Goal: Task Accomplishment & Management: Manage account settings

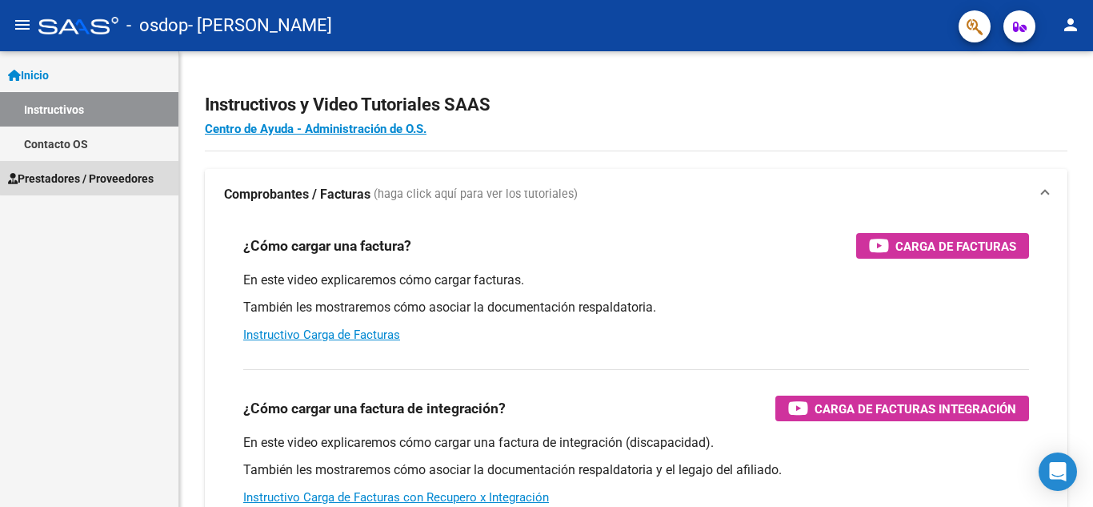
click at [112, 171] on span "Prestadores / Proveedores" at bounding box center [81, 179] width 146 height 18
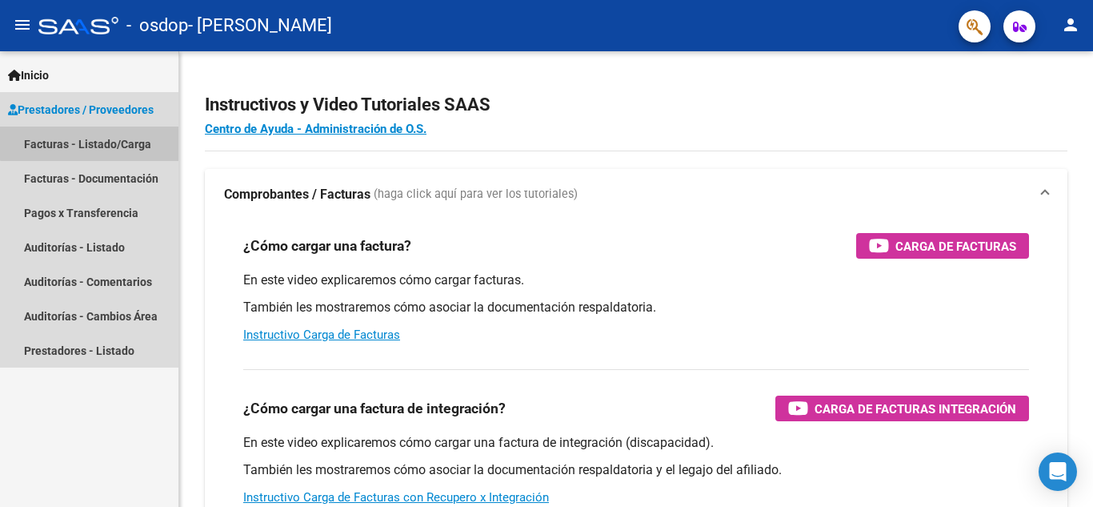
click at [122, 135] on link "Facturas - Listado/Carga" at bounding box center [89, 143] width 178 height 34
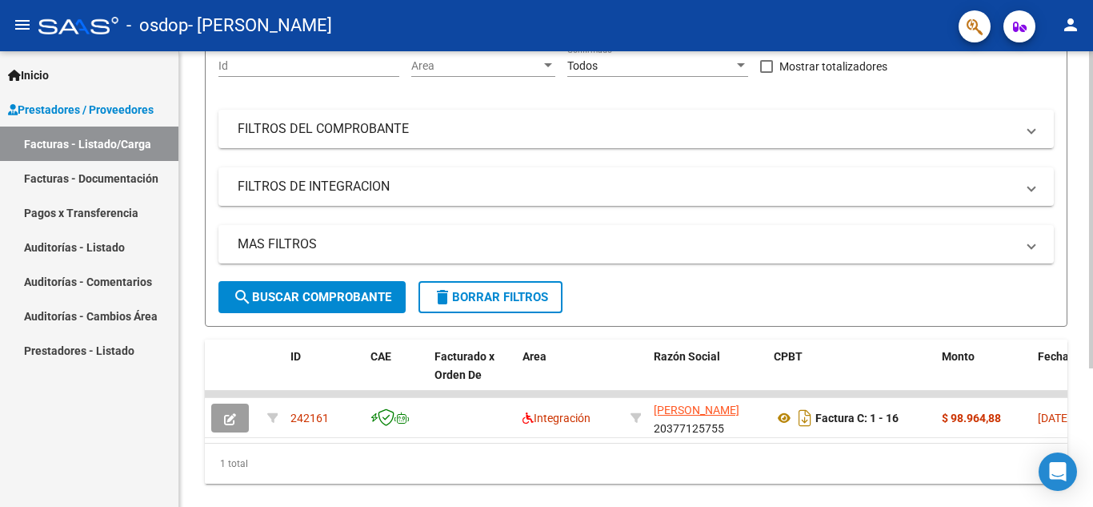
scroll to position [185, 0]
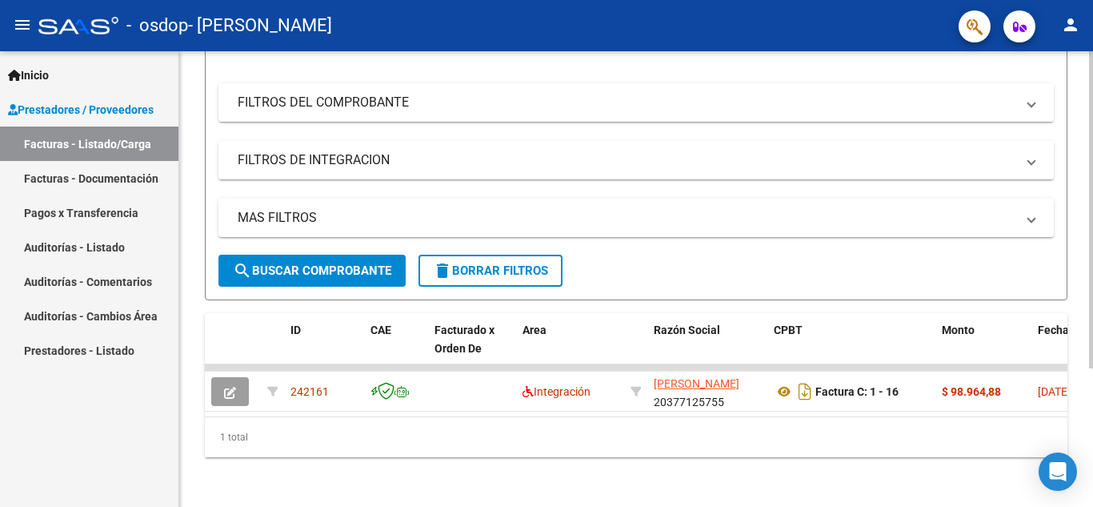
click at [1093, 216] on div at bounding box center [1091, 347] width 4 height 317
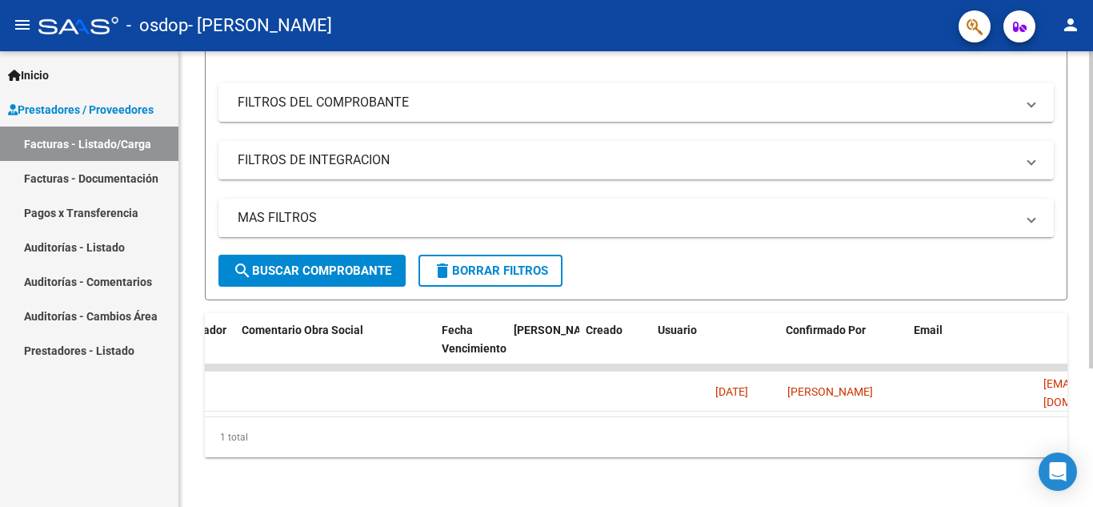
scroll to position [0, 2512]
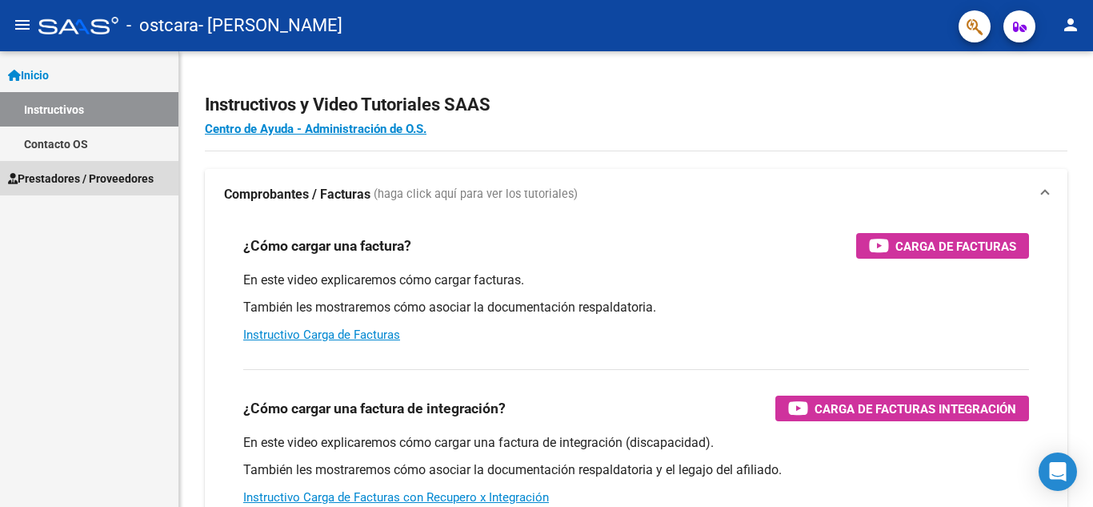
click at [120, 180] on span "Prestadores / Proveedores" at bounding box center [81, 179] width 146 height 18
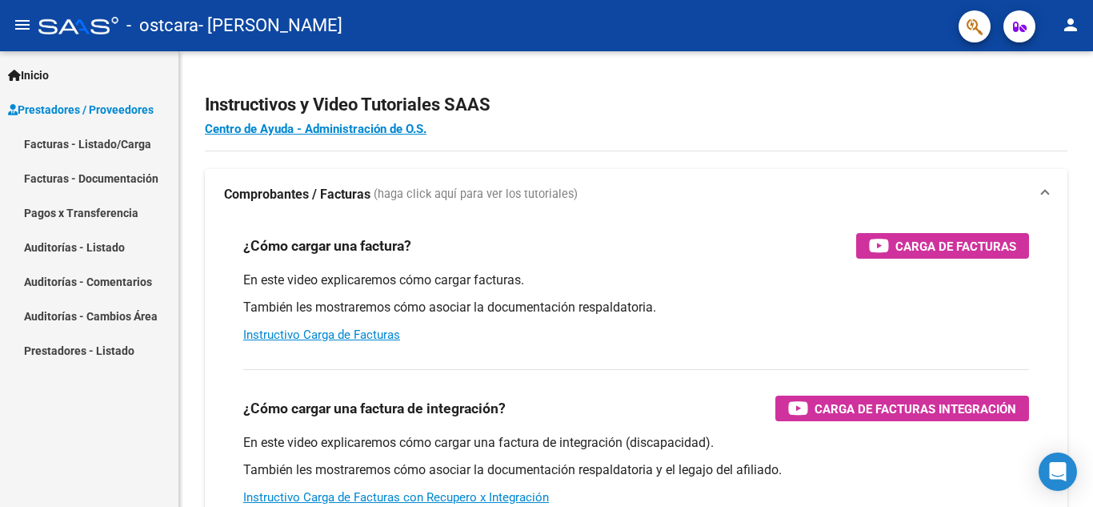
click at [132, 145] on link "Facturas - Listado/Carga" at bounding box center [89, 143] width 178 height 34
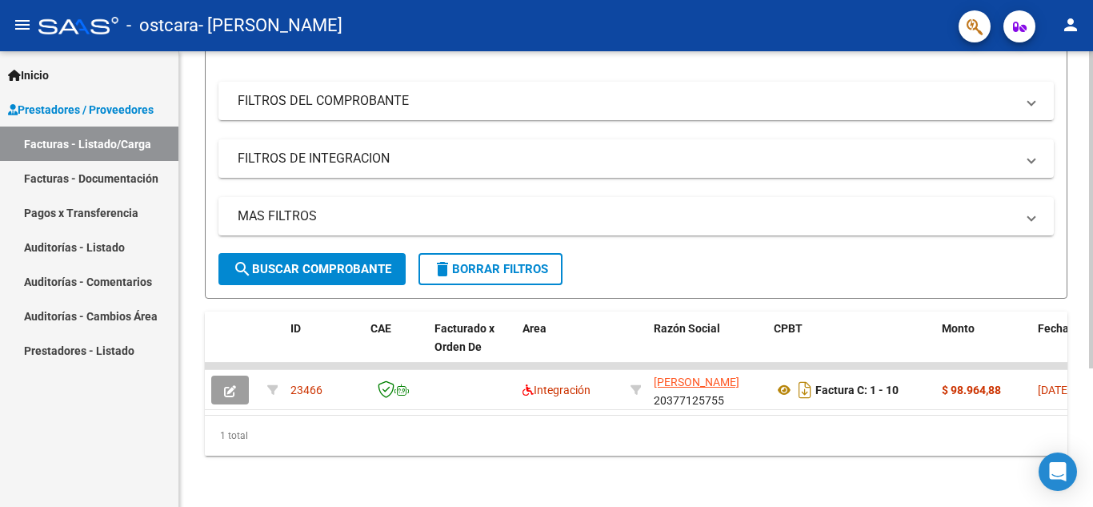
scroll to position [199, 0]
click at [1093, 321] on div at bounding box center [1091, 348] width 4 height 317
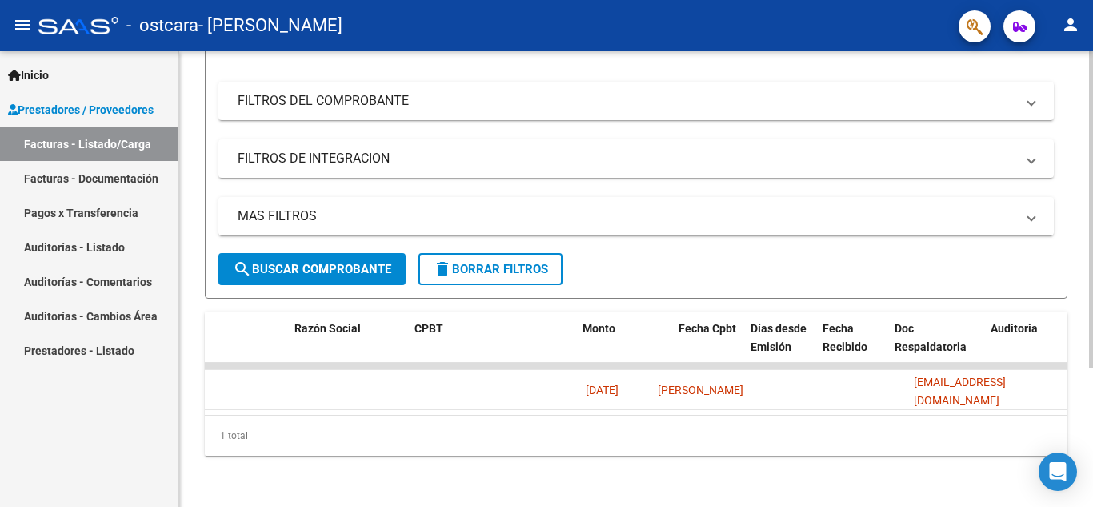
scroll to position [0, 0]
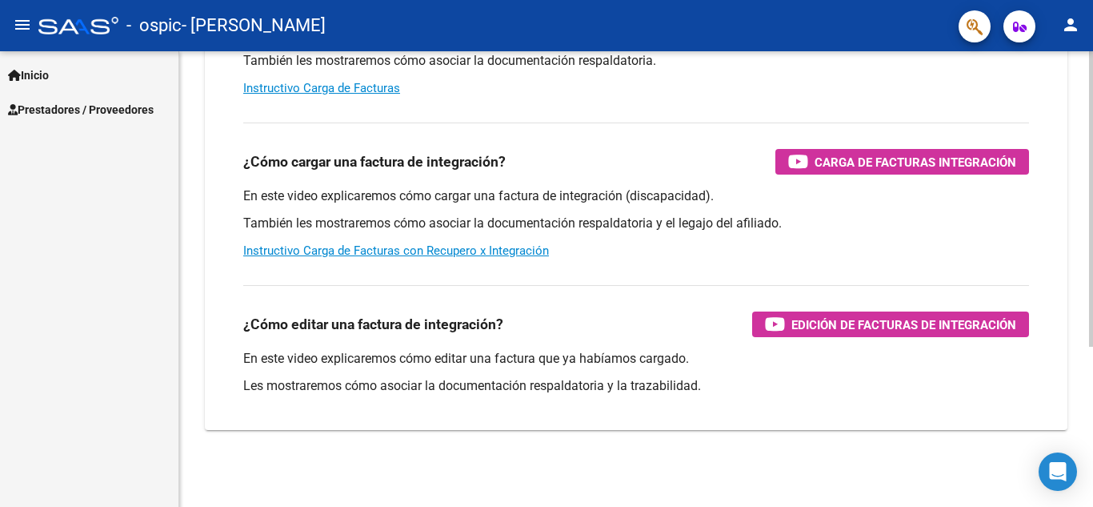
scroll to position [50, 0]
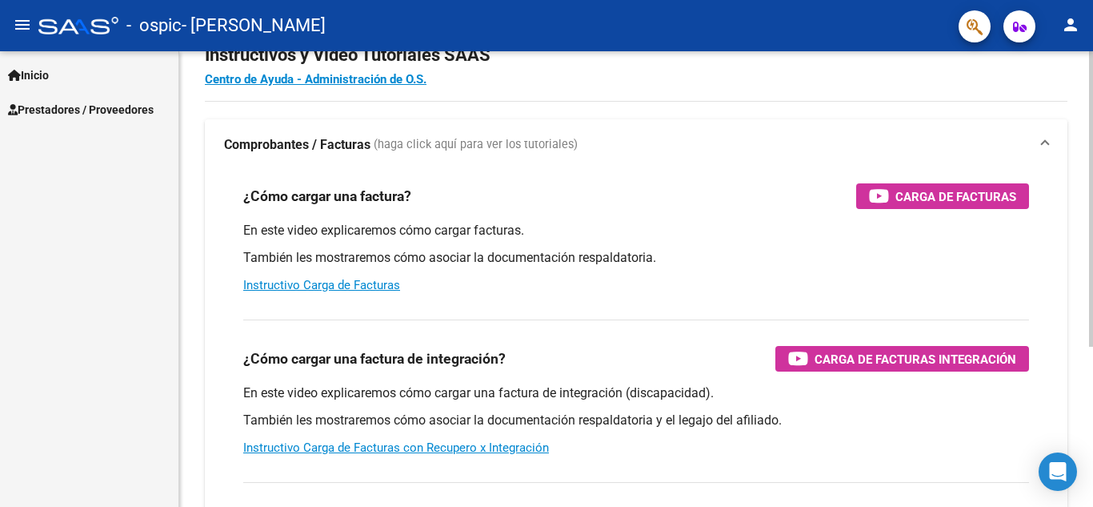
click at [1093, 148] on div at bounding box center [1091, 230] width 4 height 295
click at [78, 98] on link "Prestadores / Proveedores" at bounding box center [89, 109] width 178 height 34
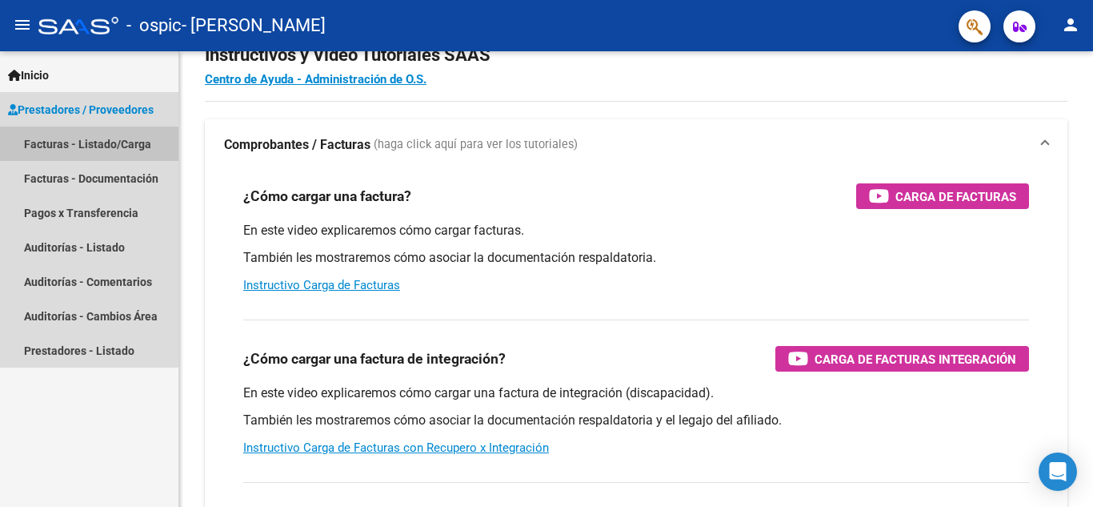
click at [73, 150] on link "Facturas - Listado/Carga" at bounding box center [89, 143] width 178 height 34
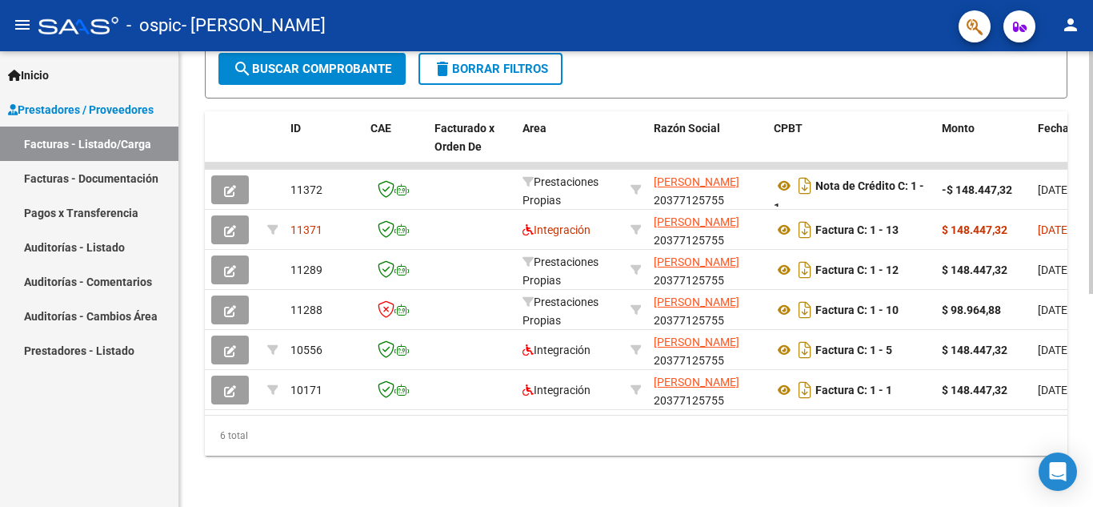
scroll to position [399, 0]
click at [1093, 354] on div at bounding box center [1091, 385] width 4 height 243
drag, startPoint x: 419, startPoint y: 402, endPoint x: 932, endPoint y: 411, distance: 512.3
click at [932, 411] on datatable-body "11372 Prestaciones Propias [PERSON_NAME] 20377125755 Nota de Crédito C: 1 - 1 -…" at bounding box center [636, 288] width 863 height 252
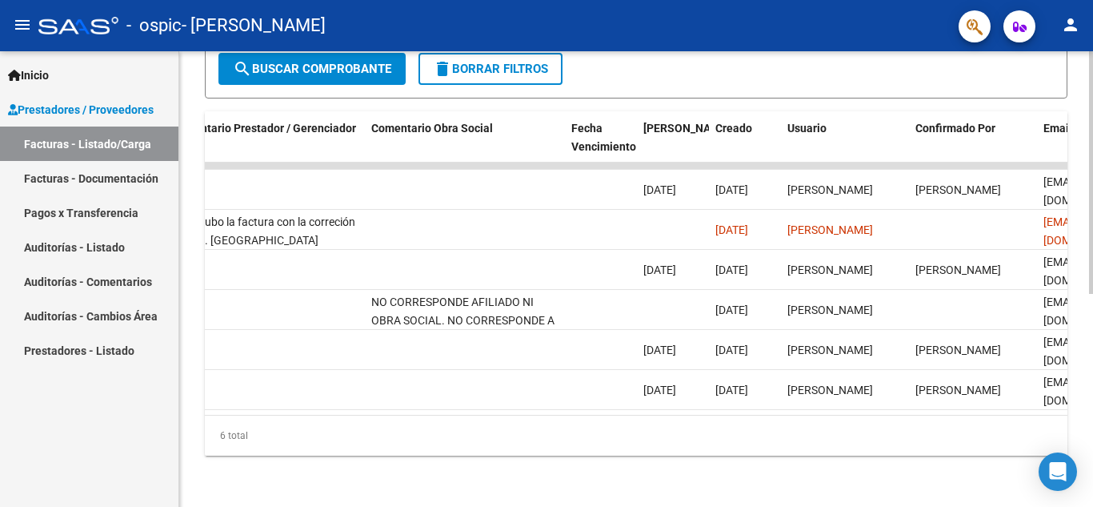
scroll to position [0, 2512]
